Goal: Navigation & Orientation: Find specific page/section

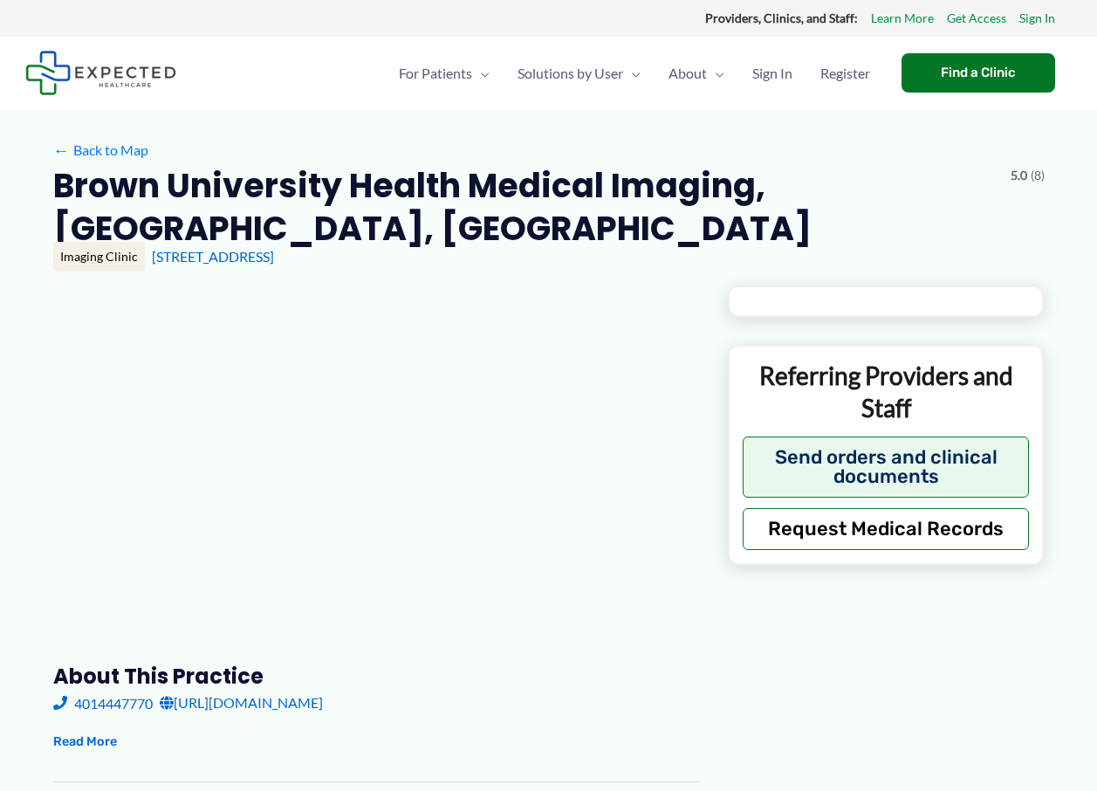
type input "**********"
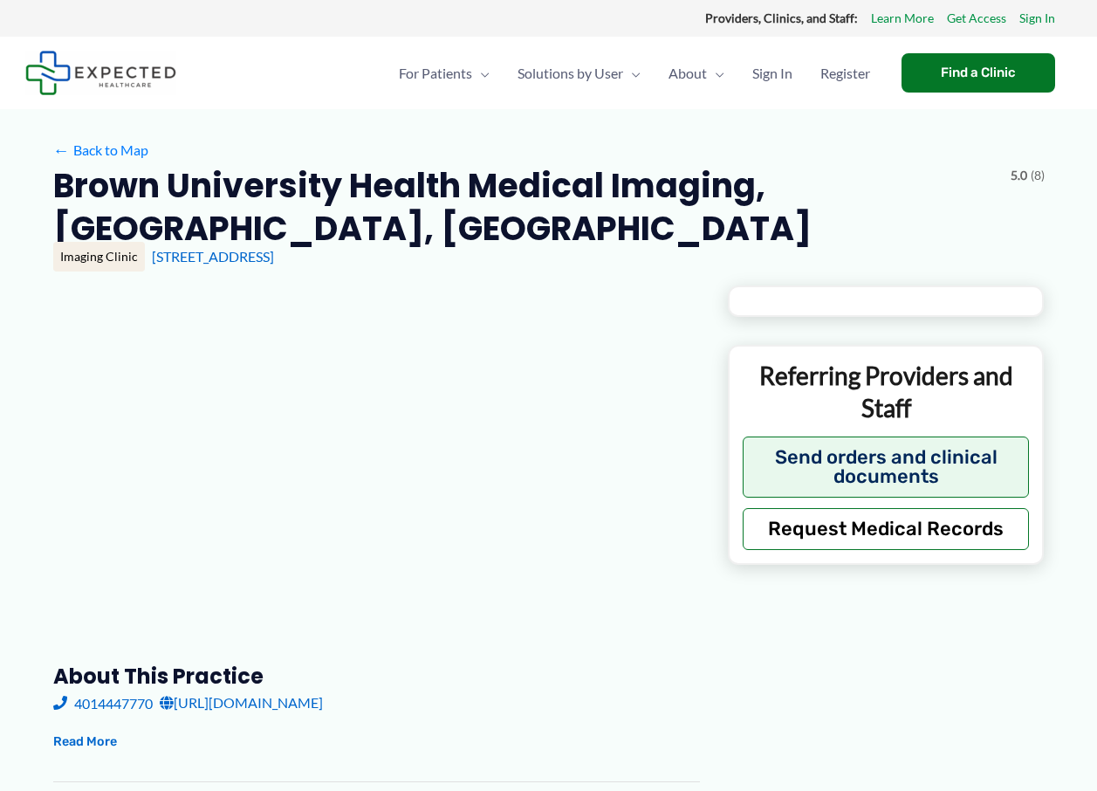
type input "**********"
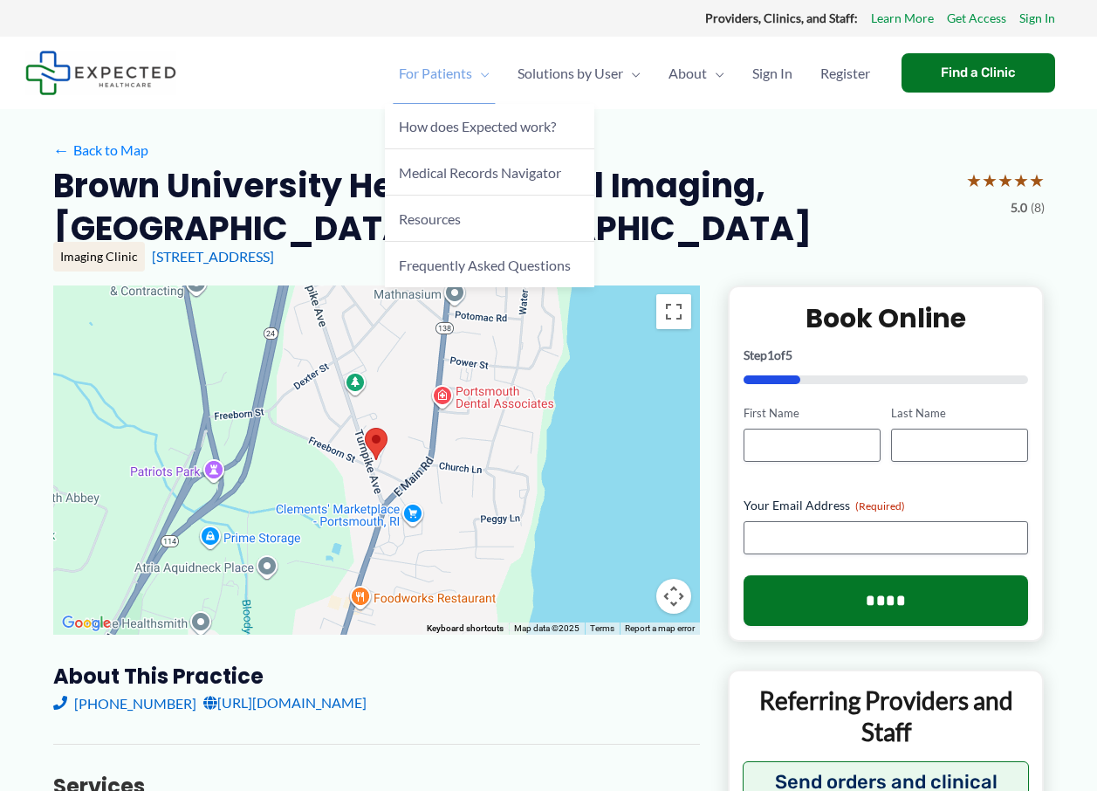
click at [454, 69] on span "For Patients" at bounding box center [435, 73] width 73 height 61
